Goal: Information Seeking & Learning: Learn about a topic

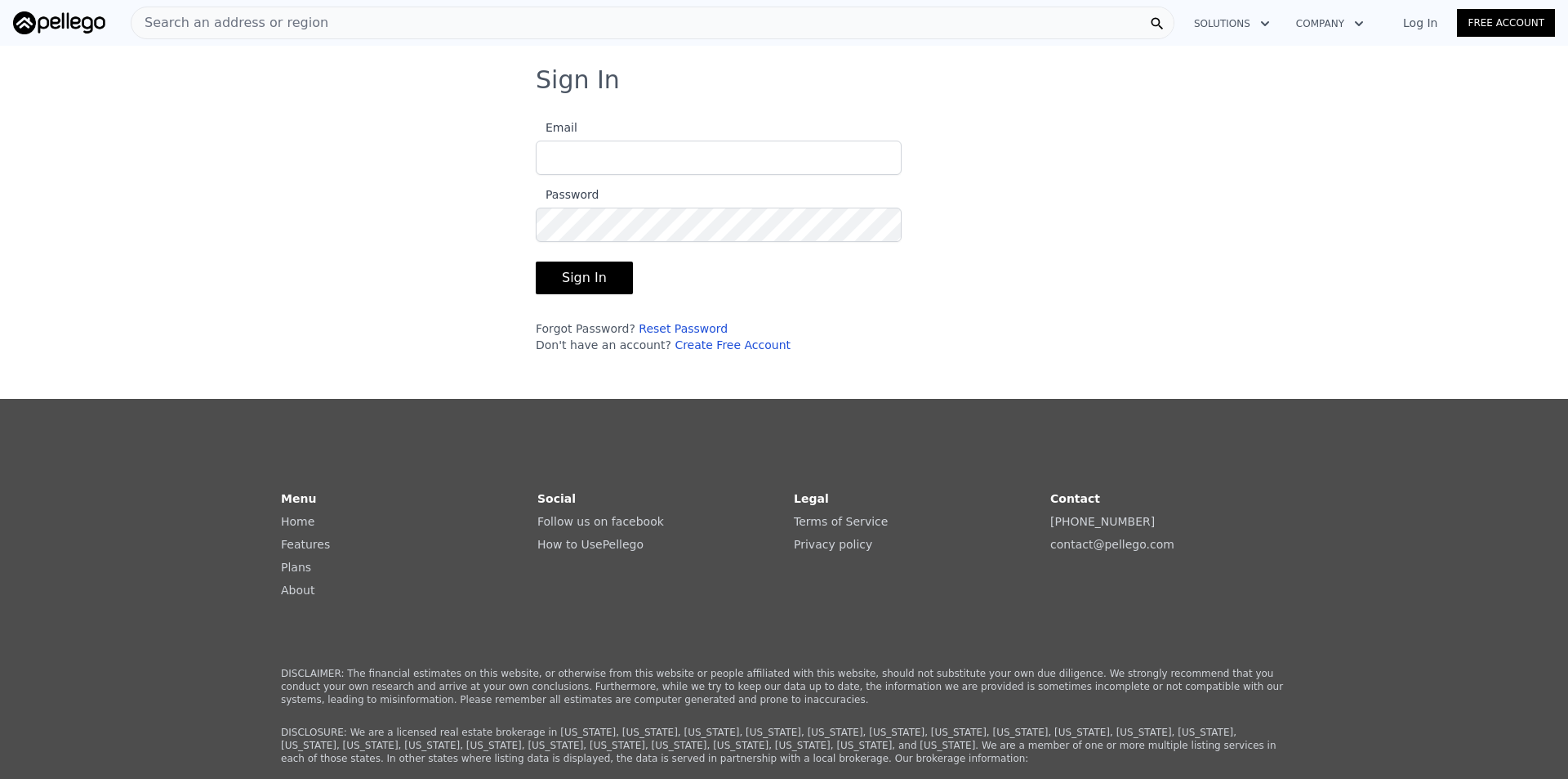
type input "[EMAIL_ADDRESS][DOMAIN_NAME]"
click at [597, 285] on button "Sign In" at bounding box center [585, 278] width 98 height 33
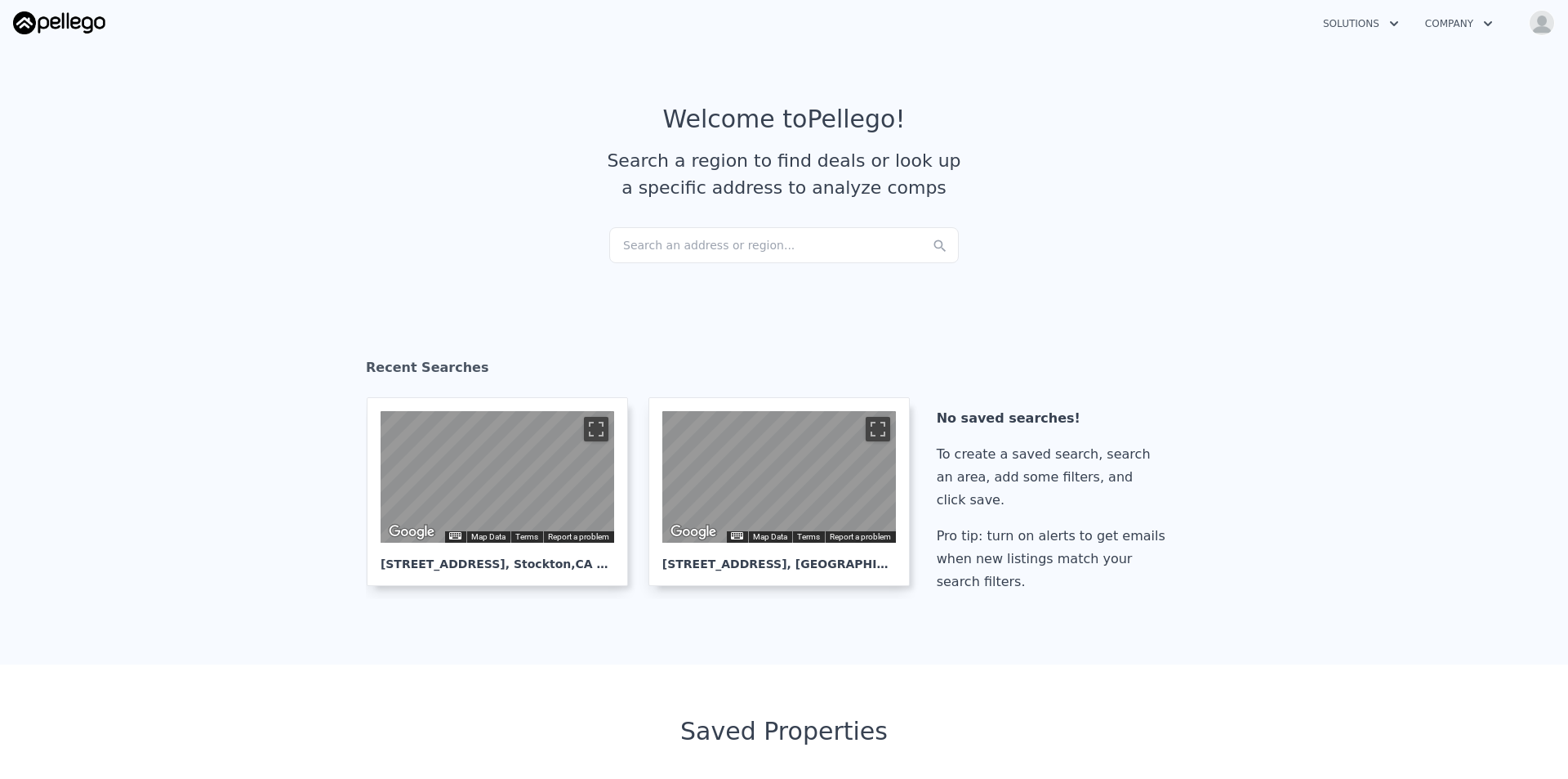
click at [665, 255] on div "Search an address or region..." at bounding box center [784, 245] width 349 height 36
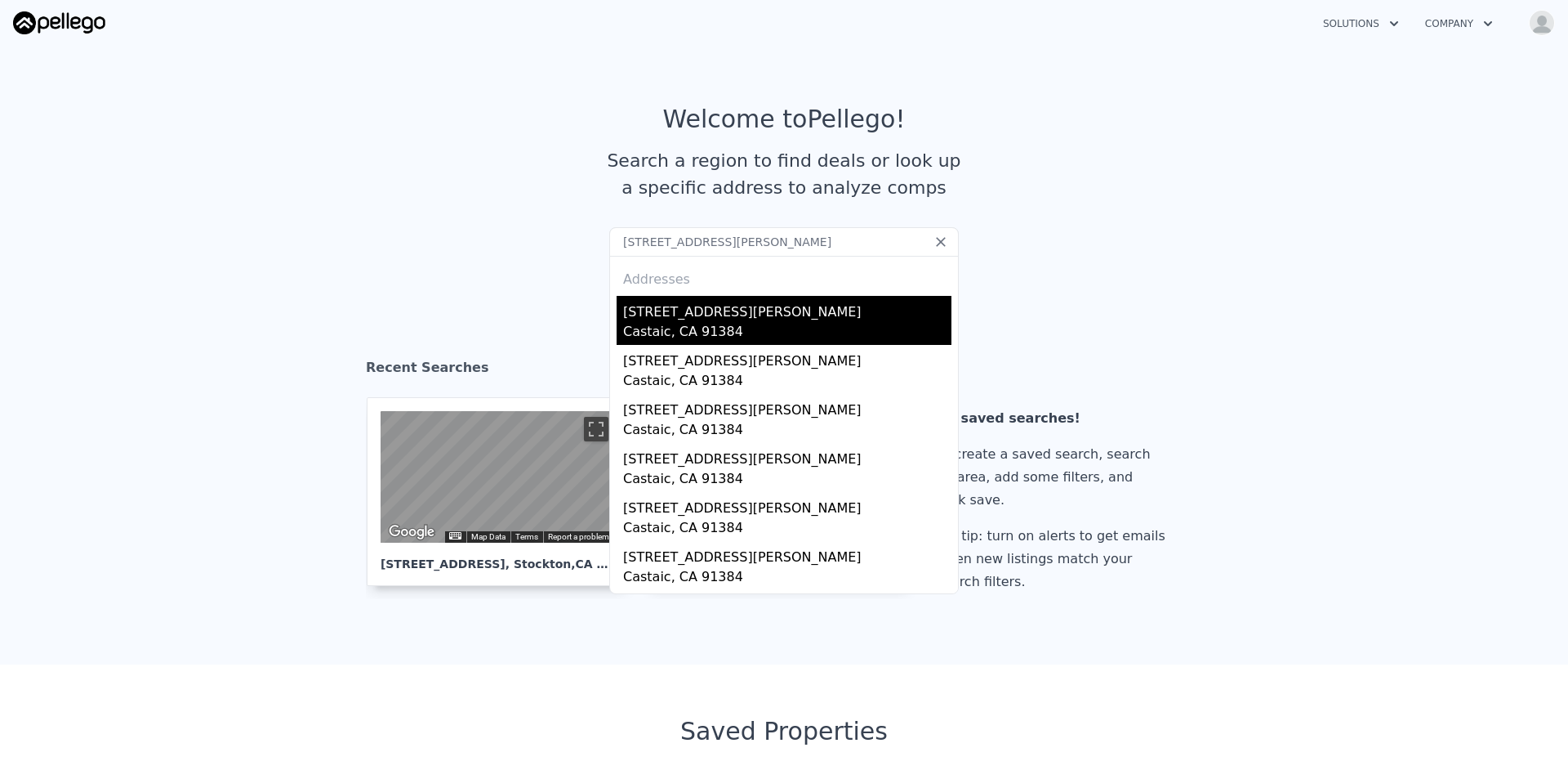
type input "[STREET_ADDRESS][PERSON_NAME]"
click at [744, 336] on div "Castaic, CA 91384" at bounding box center [786, 333] width 328 height 23
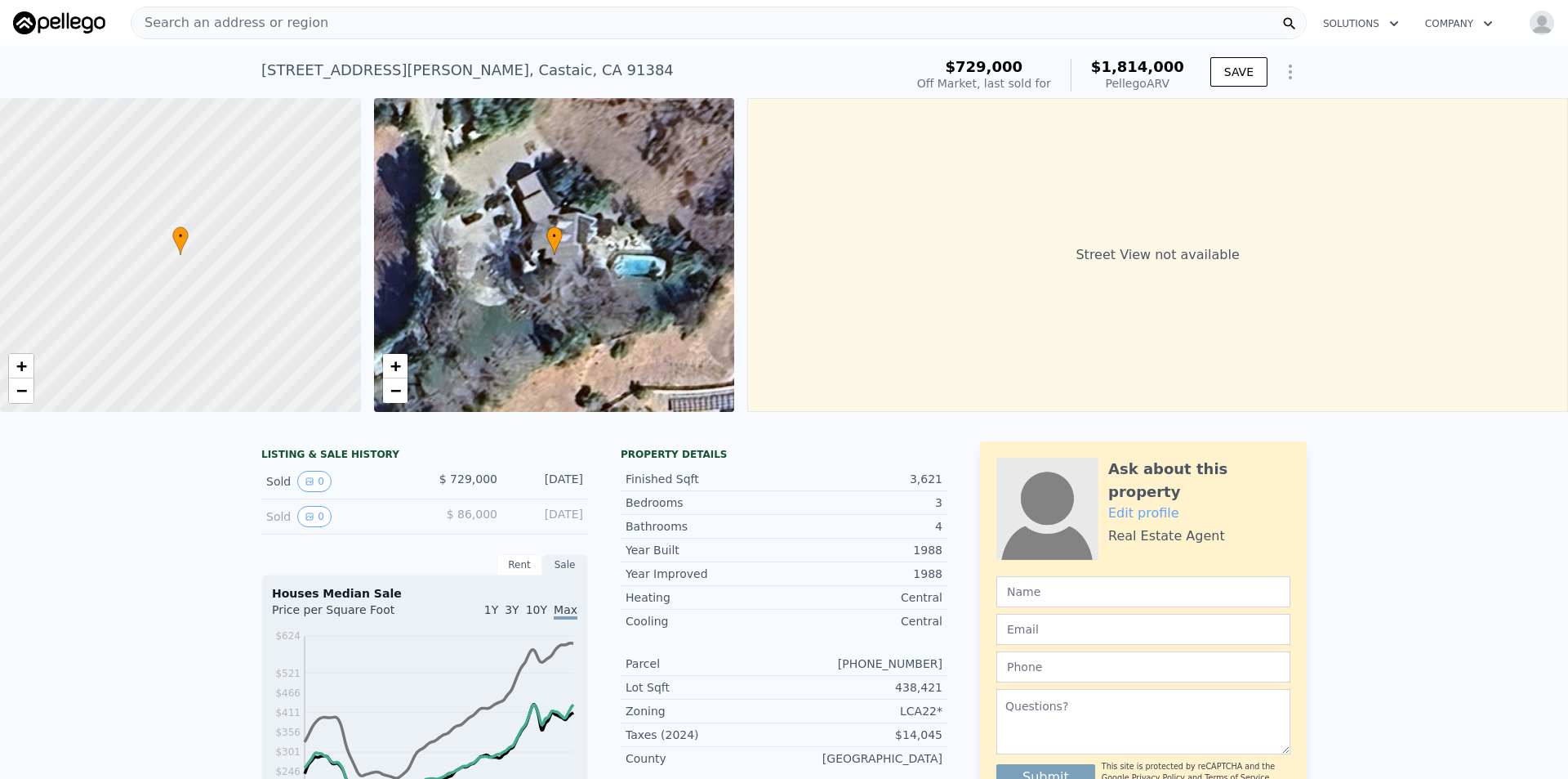
drag, startPoint x: 1192, startPoint y: 546, endPoint x: 1258, endPoint y: 167, distance: 384.7
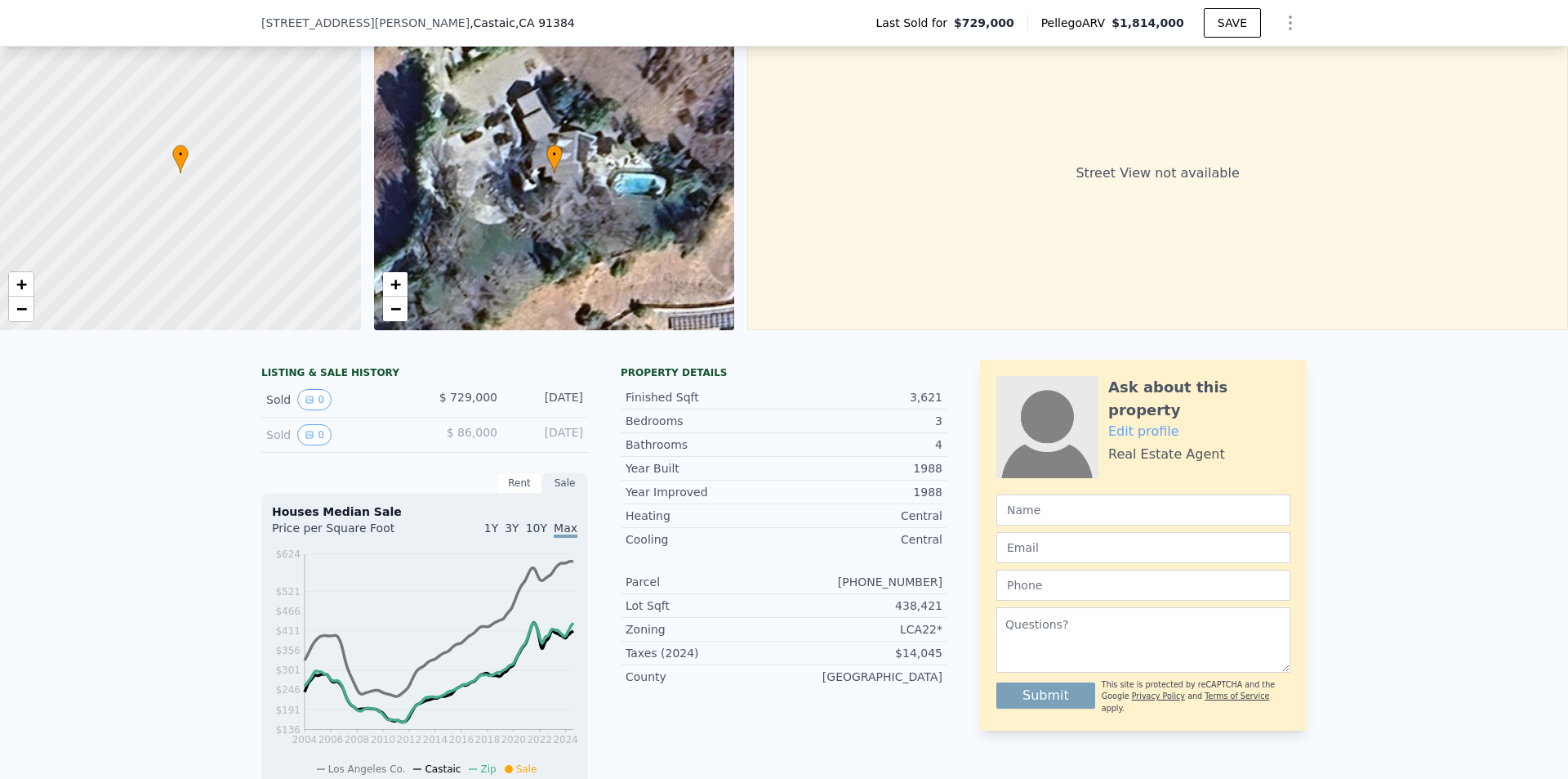
scroll to position [6, 0]
